Goal: Check status: Check status

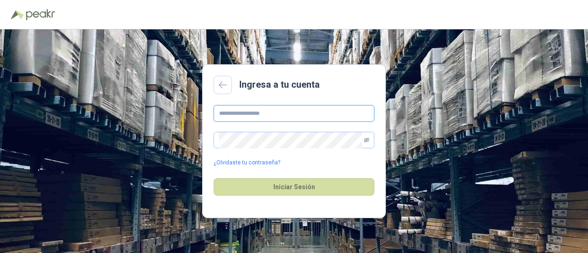
type input "**********"
click at [366, 140] on icon "eye-invisible" at bounding box center [367, 140] width 6 height 6
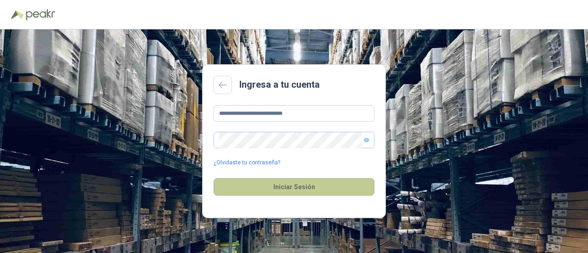
click at [298, 185] on button "Iniciar Sesión" at bounding box center [293, 186] width 161 height 17
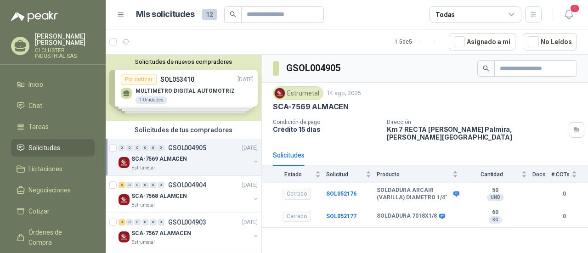
click at [252, 158] on button "button" at bounding box center [255, 161] width 7 height 7
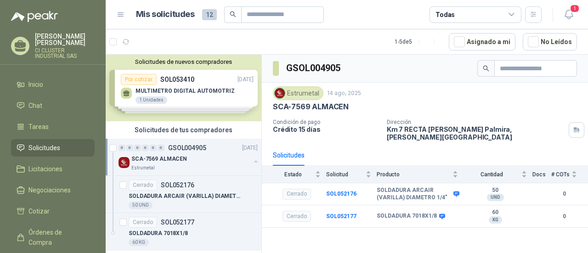
click at [252, 162] on button "button" at bounding box center [255, 161] width 7 height 7
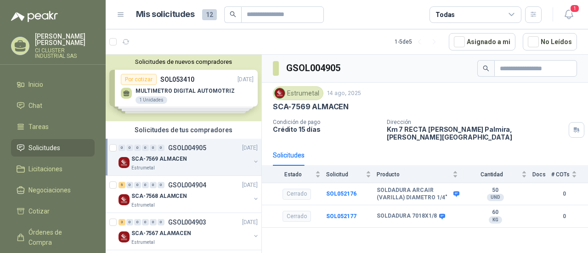
click at [175, 156] on p "SCA-7569 ALMACEN" at bounding box center [159, 159] width 56 height 9
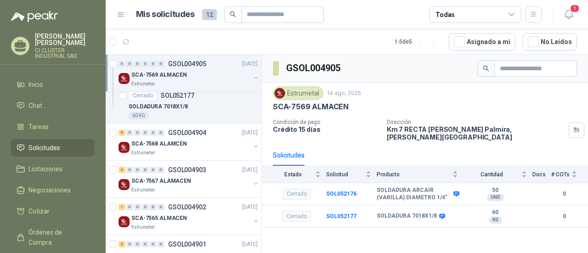
scroll to position [154, 0]
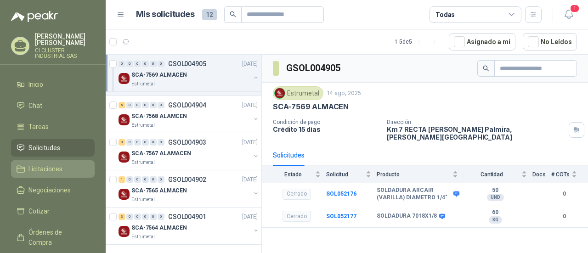
click at [62, 164] on span "Licitaciones" at bounding box center [45, 169] width 34 height 10
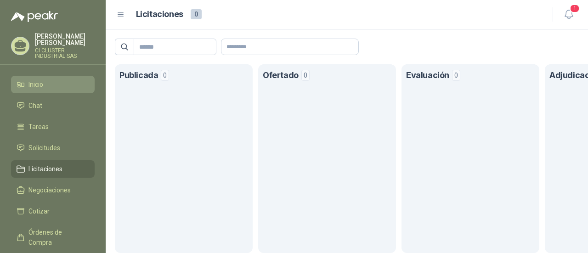
click at [47, 79] on li "Inicio" at bounding box center [53, 84] width 73 height 10
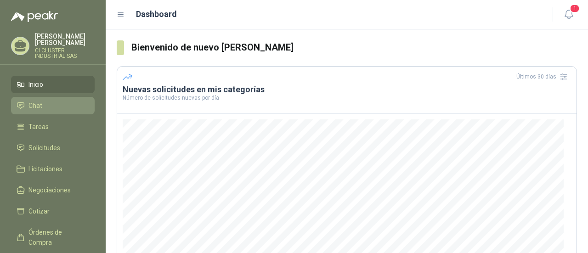
click at [50, 101] on li "Chat" at bounding box center [53, 106] width 73 height 10
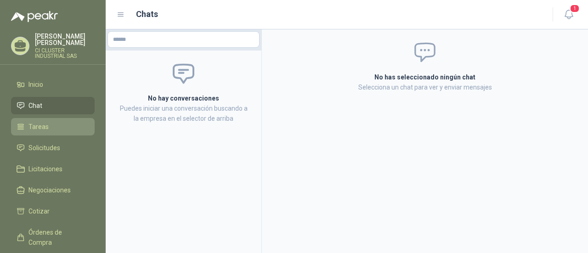
click at [52, 122] on li "Tareas" at bounding box center [53, 127] width 73 height 10
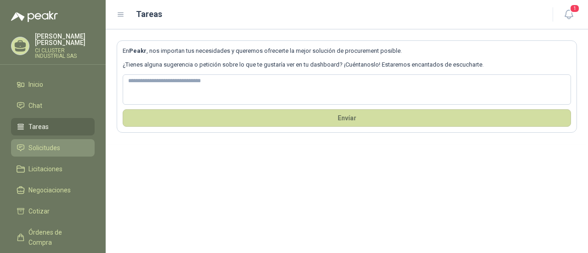
click at [62, 143] on li "Solicitudes" at bounding box center [53, 148] width 73 height 10
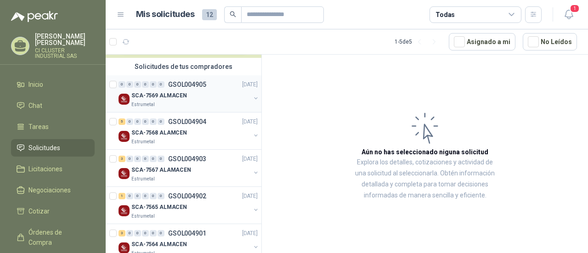
scroll to position [80, 0]
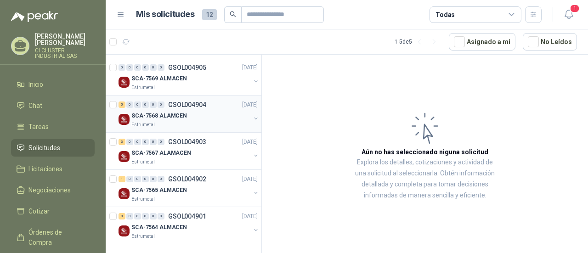
click at [175, 113] on p "SCA-7568 ALAMCEN" at bounding box center [159, 116] width 56 height 9
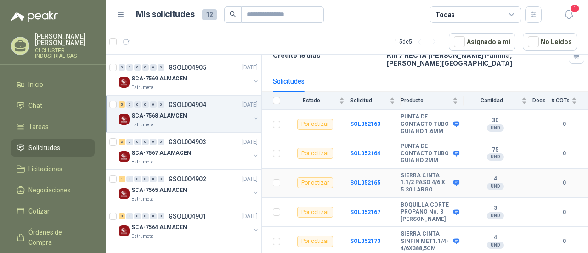
scroll to position [94, 0]
click at [365, 238] on b "SOL052173" at bounding box center [365, 241] width 30 height 6
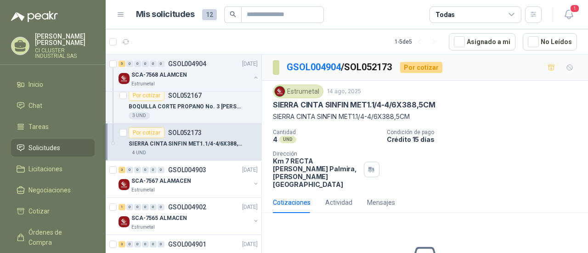
scroll to position [264, 0]
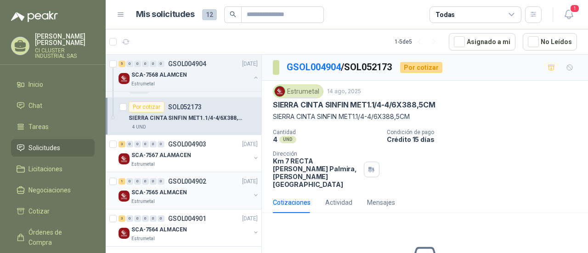
click at [188, 181] on p "GSOL004902" at bounding box center [187, 181] width 38 height 6
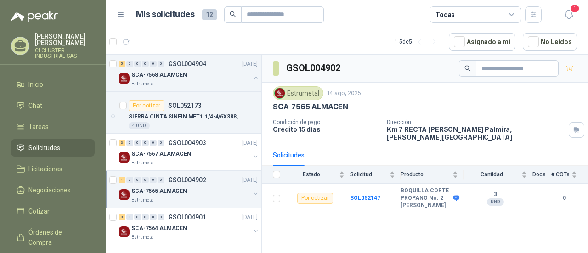
scroll to position [265, 0]
